Goal: Find contact information: Find contact information

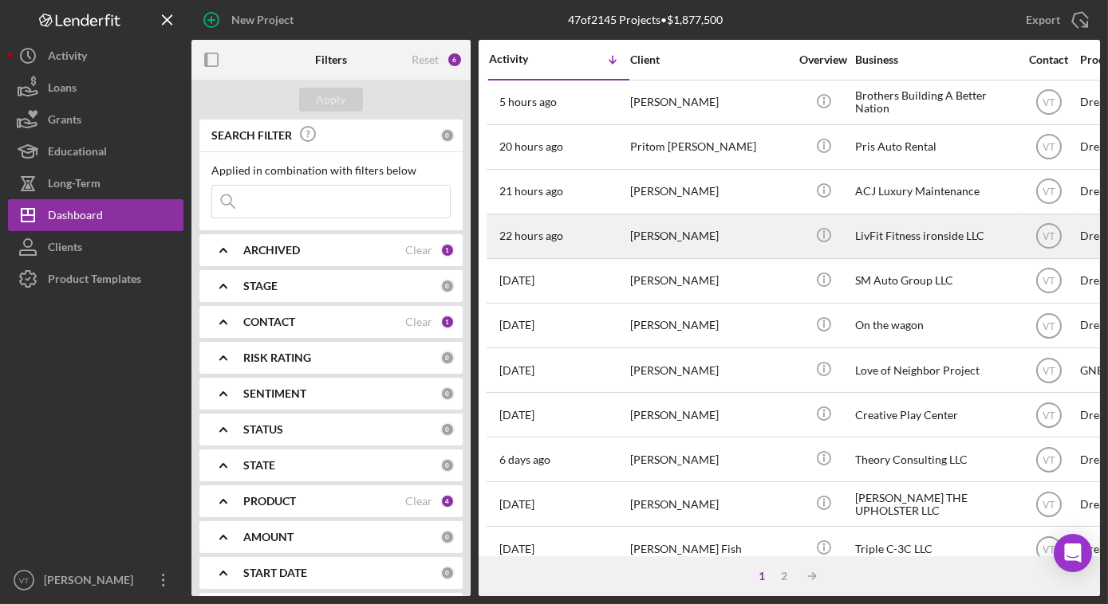
click at [685, 240] on div "[PERSON_NAME]" at bounding box center [709, 236] width 159 height 42
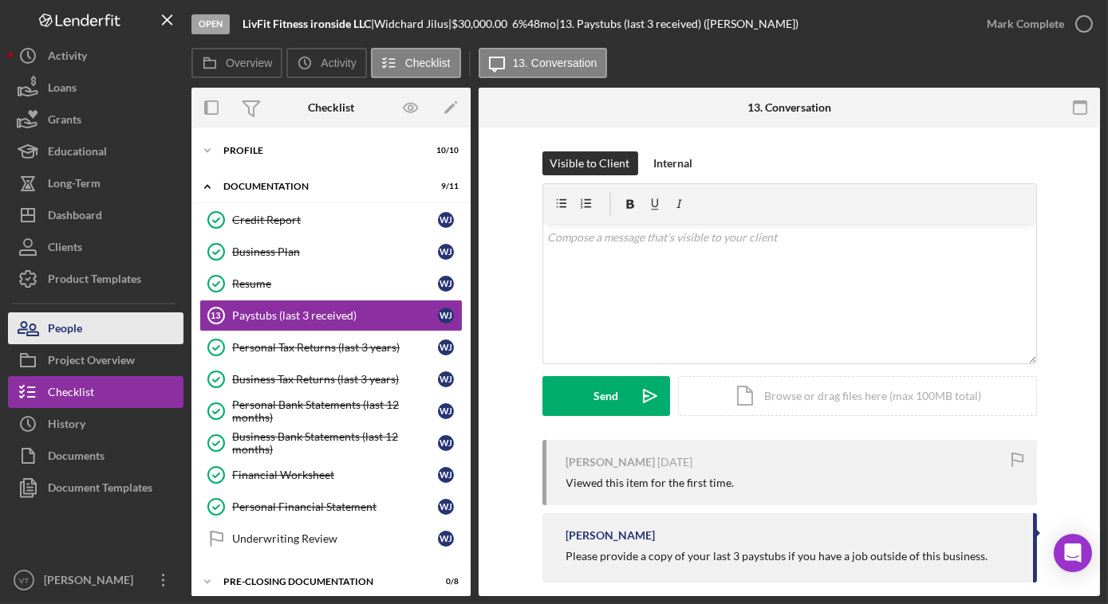
click at [111, 322] on button "People" at bounding box center [95, 329] width 175 height 32
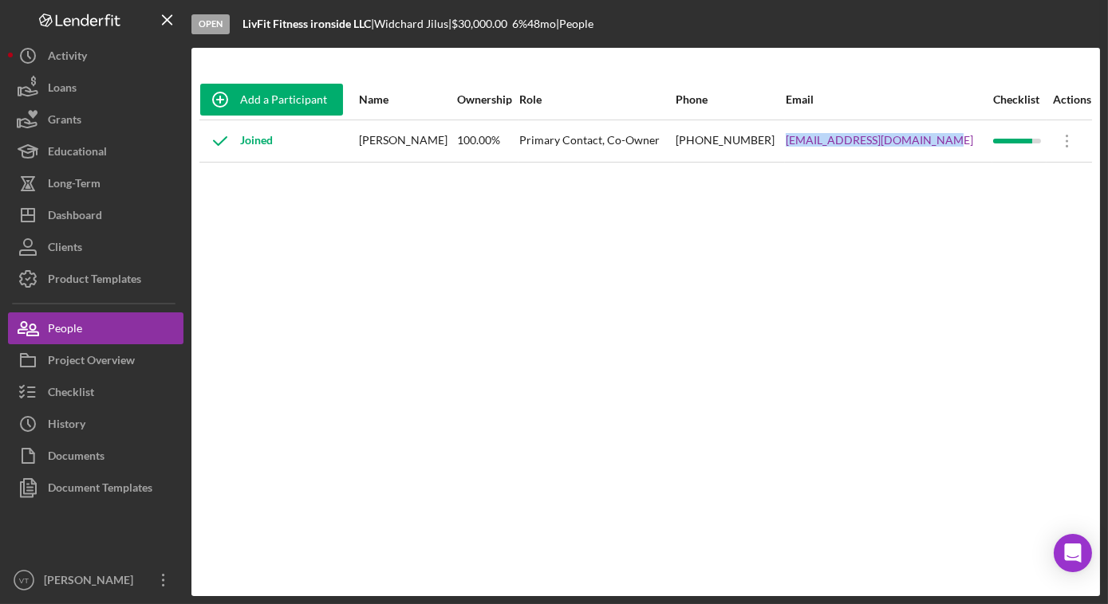
drag, startPoint x: 947, startPoint y: 141, endPoint x: 795, endPoint y: 152, distance: 152.7
click at [795, 152] on tr "Joined Widchard Jilus 100.00% Primary Contact, Co-Owner [PHONE_NUMBER] [EMAIL_A…" at bounding box center [645, 141] width 892 height 42
copy tr "[EMAIL_ADDRESS][DOMAIN_NAME]"
